Goal: Task Accomplishment & Management: Use online tool/utility

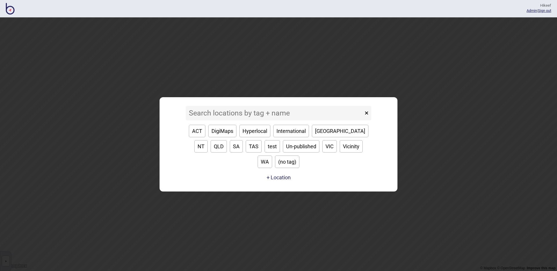
click at [473, 67] on div "× ACT DigiMaps Hyperlocal International [GEOGRAPHIC_DATA] [GEOGRAPHIC_DATA] [GE…" at bounding box center [278, 144] width 557 height 254
click at [527, 12] on link "Admin" at bounding box center [532, 10] width 10 height 4
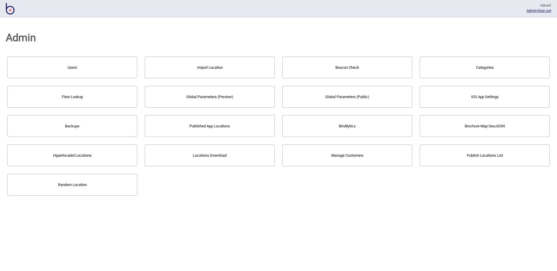
click at [461, 151] on button "Publish Locations List" at bounding box center [485, 155] width 130 height 22
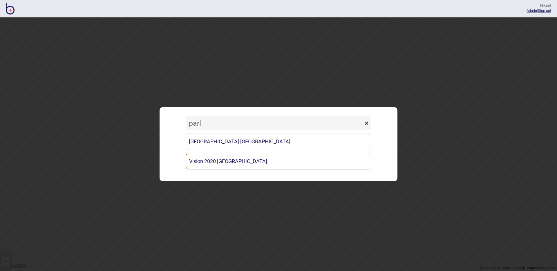
click at [235, 122] on input "parl" at bounding box center [275, 123] width 178 height 15
type input "parl"
